Goal: Information Seeking & Learning: Learn about a topic

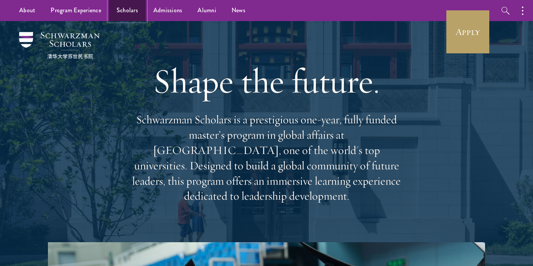
click at [131, 15] on link "Scholars" at bounding box center [127, 10] width 37 height 21
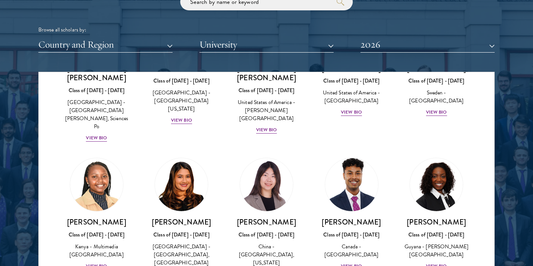
scroll to position [1130, 0]
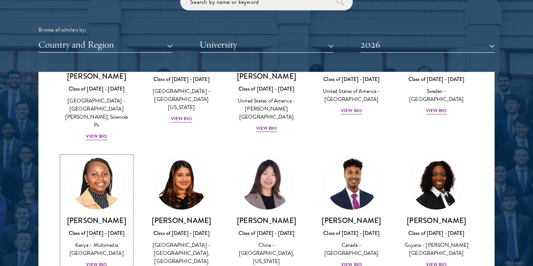
click at [114, 241] on div "Kenya - Multimedia [GEOGRAPHIC_DATA]" at bounding box center [97, 249] width 70 height 16
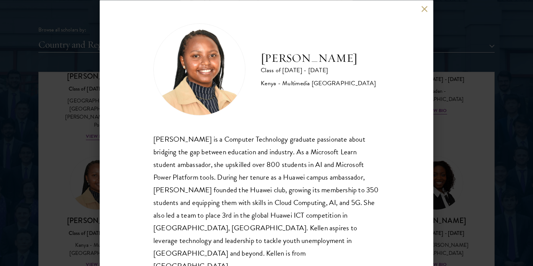
click at [425, 11] on button at bounding box center [424, 9] width 7 height 7
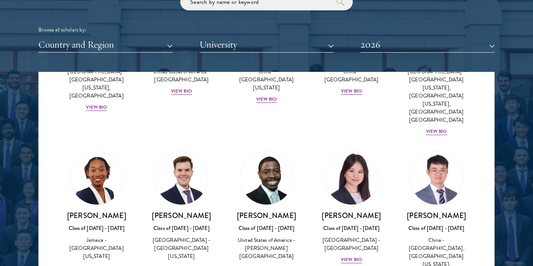
scroll to position [940, 0]
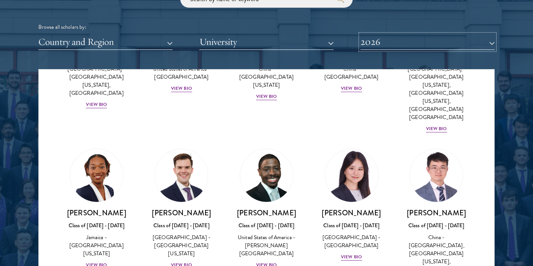
click at [376, 42] on button "2026" at bounding box center [427, 42] width 134 height 16
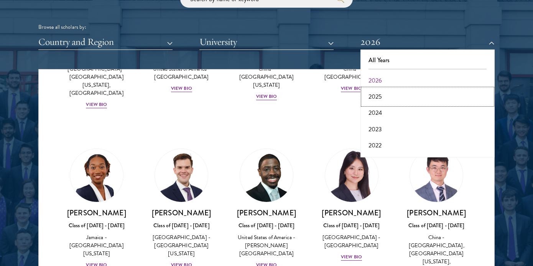
click at [375, 97] on button "2025" at bounding box center [428, 97] width 130 height 16
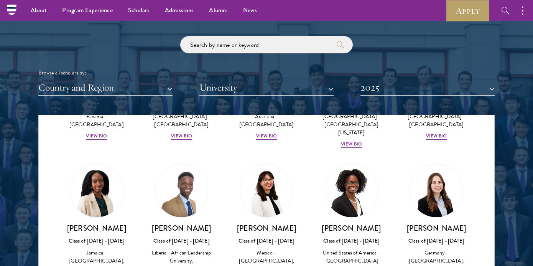
scroll to position [940, 0]
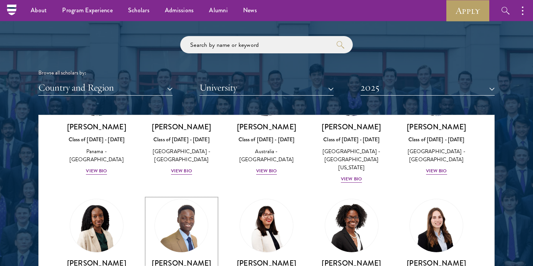
click at [184, 258] on h3 "[PERSON_NAME]" at bounding box center [182, 263] width 70 height 10
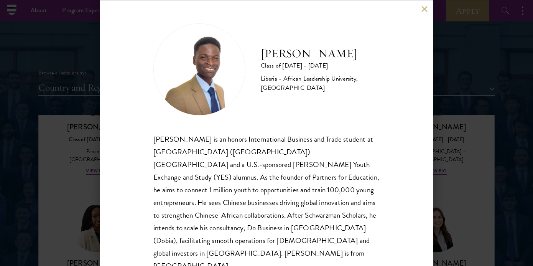
drag, startPoint x: 263, startPoint y: 55, endPoint x: 366, endPoint y: 59, distance: 103.6
click at [366, 59] on h2 "[PERSON_NAME]" at bounding box center [320, 53] width 119 height 15
copy h2 "[PERSON_NAME]"
